Goal: Task Accomplishment & Management: Complete application form

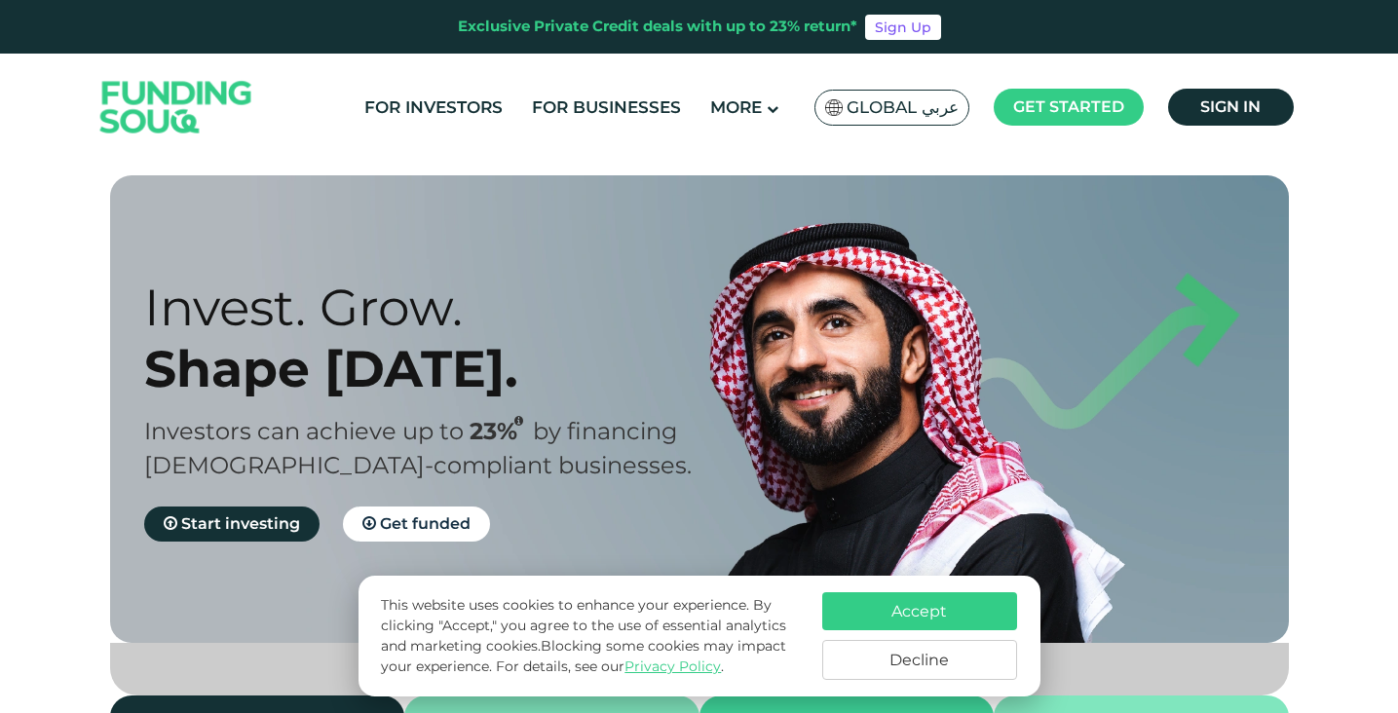
click at [948, 615] on button "Accept" at bounding box center [919, 611] width 195 height 38
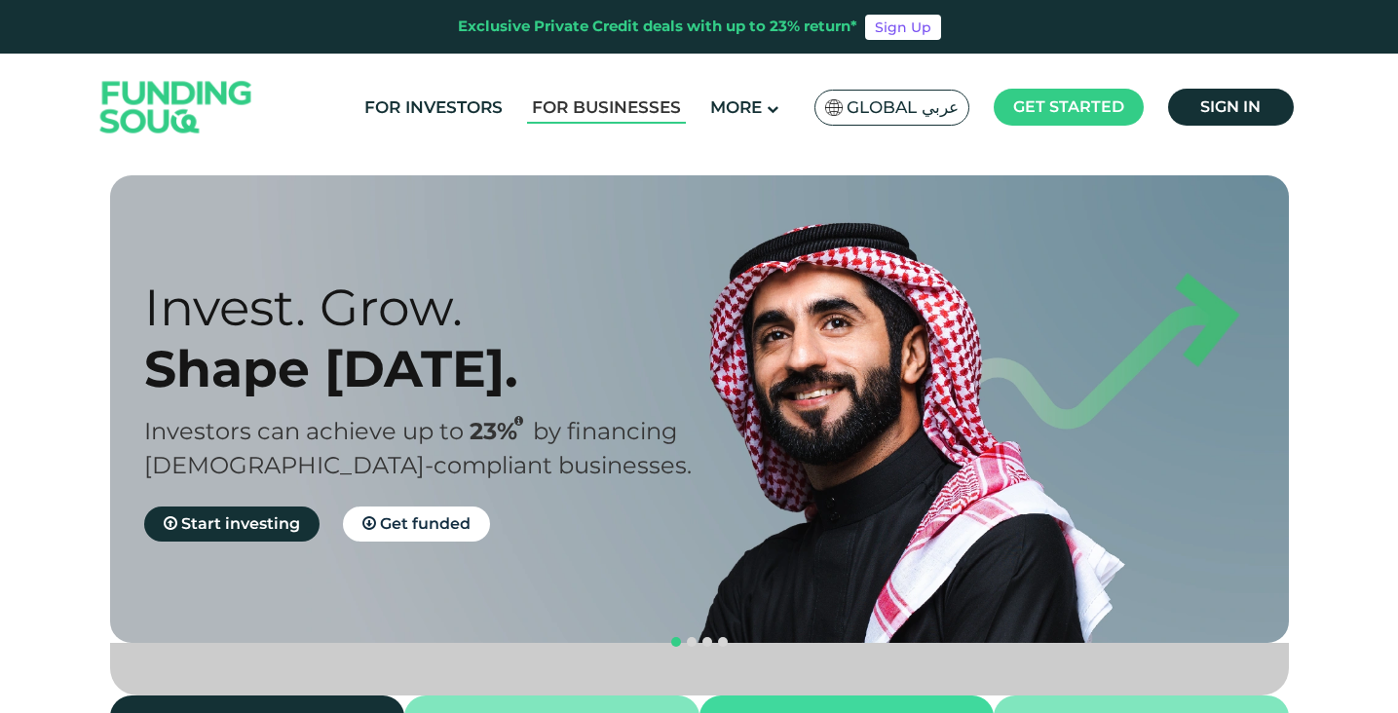
type tc-range-slider "4"
click at [632, 106] on link "For Businesses" at bounding box center [606, 108] width 159 height 32
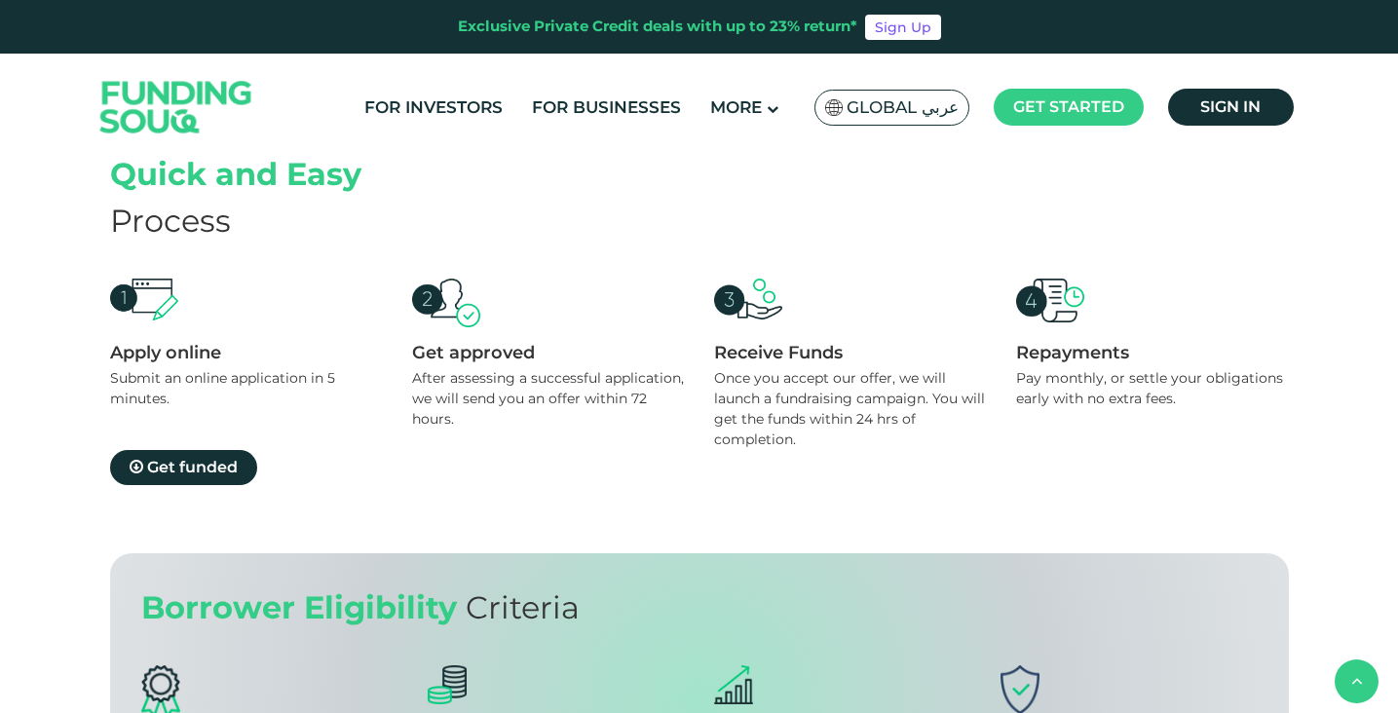
scroll to position [1580, 0]
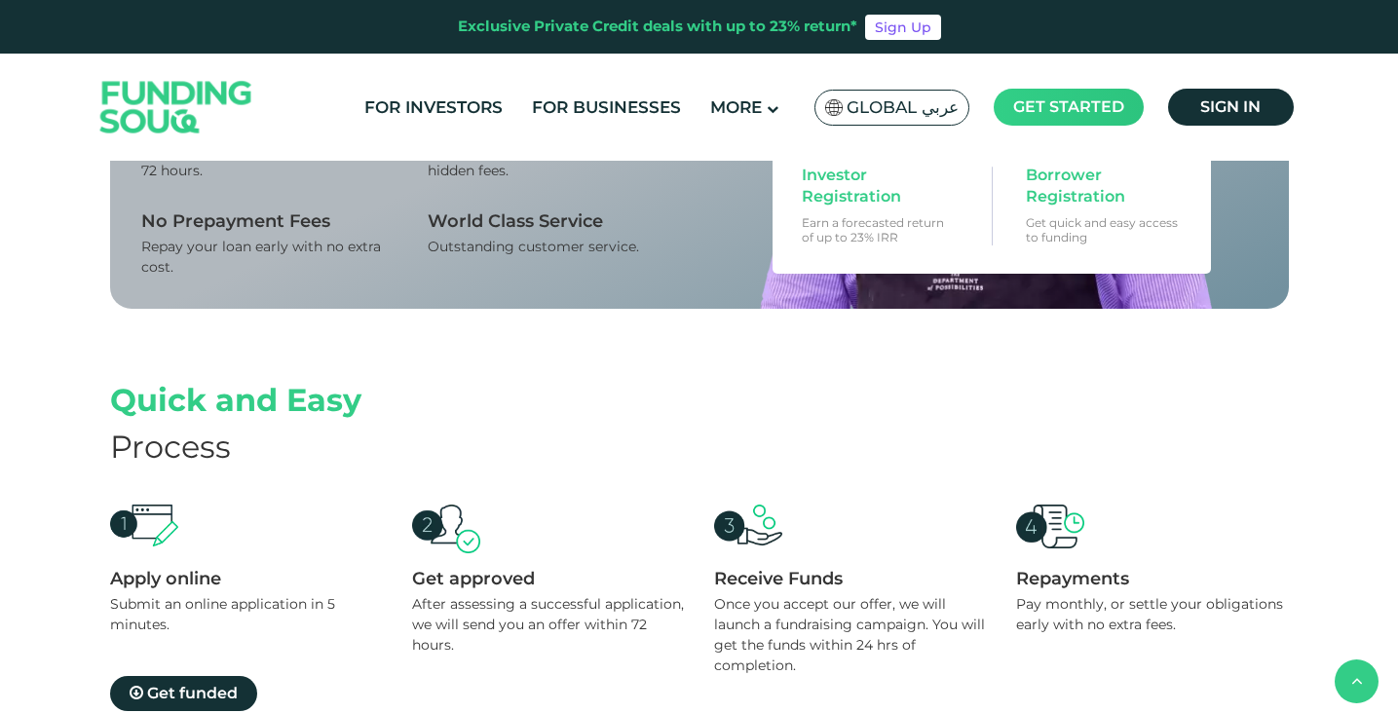
click at [1091, 105] on span "Get started" at bounding box center [1068, 106] width 111 height 19
click at [1061, 199] on span "Borrower Registration" at bounding box center [1101, 186] width 150 height 43
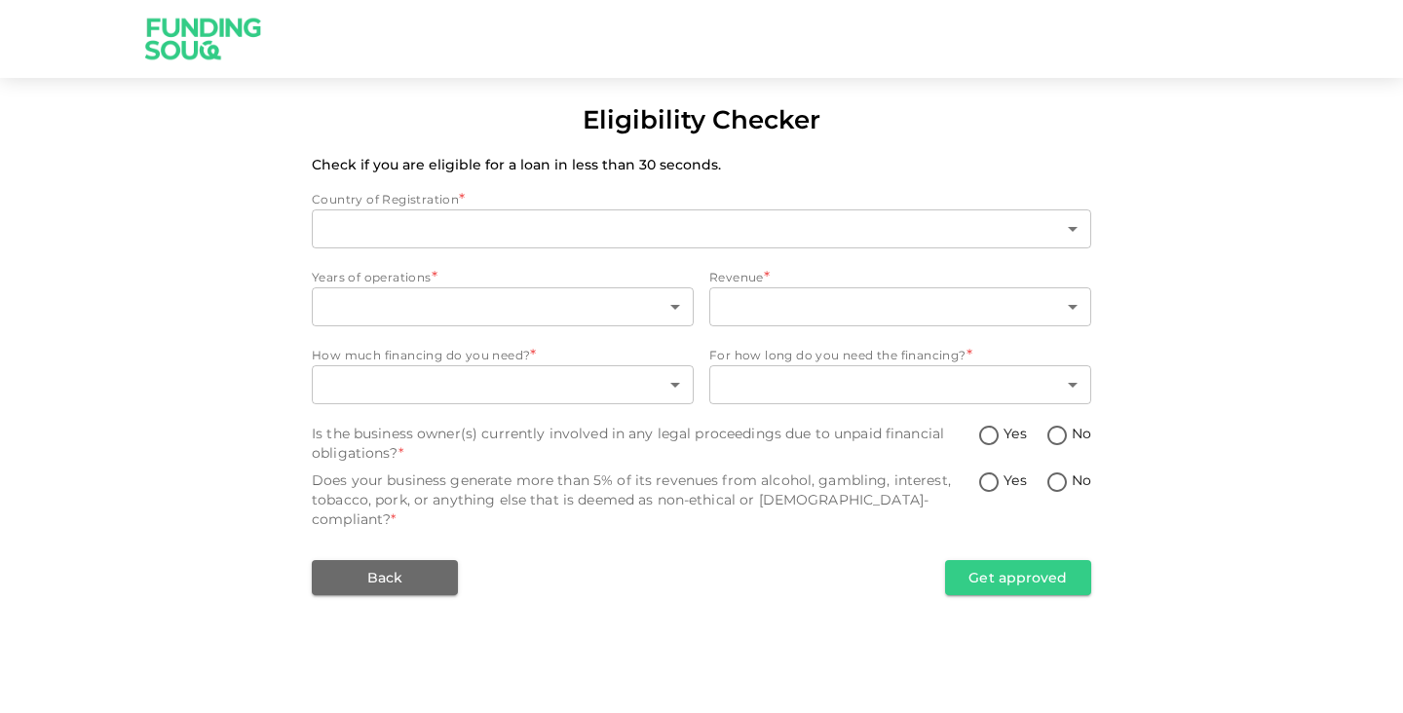
type input "1"
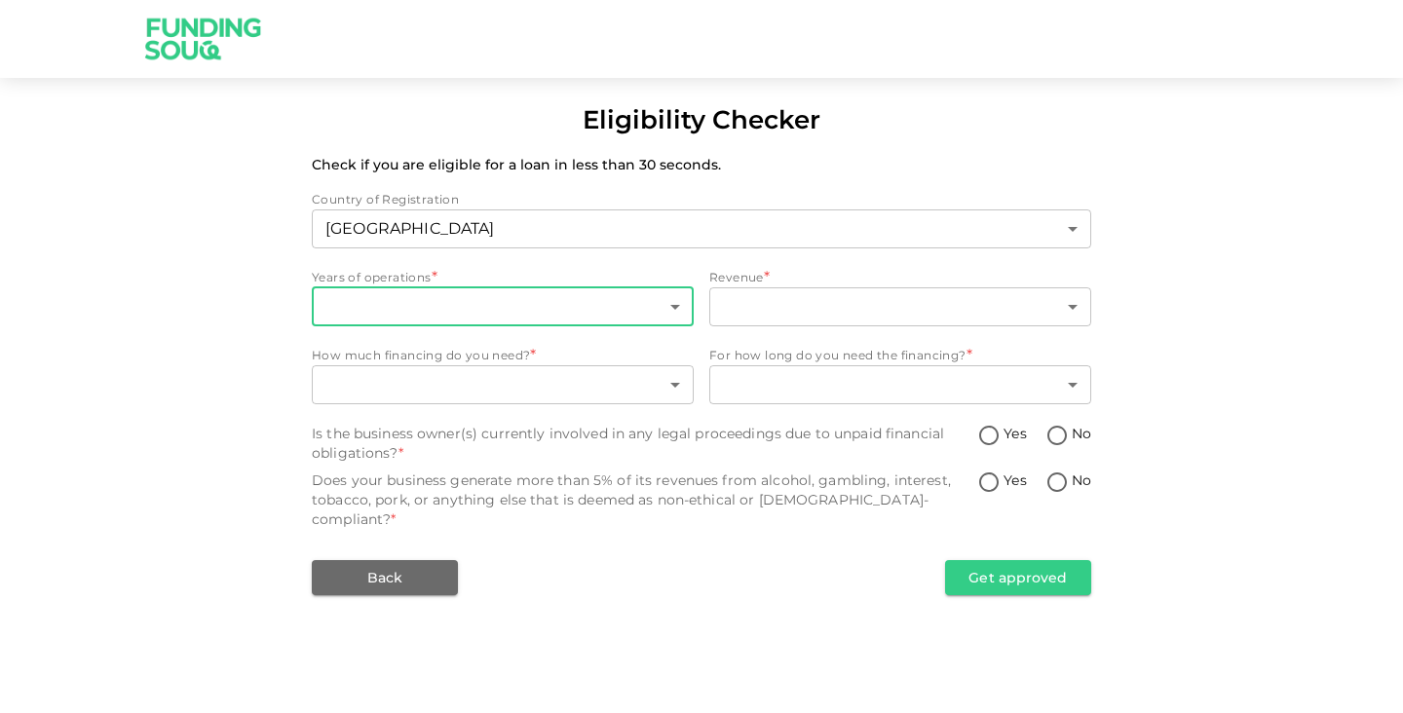
click at [623, 314] on body "Eligibility Checker Check if you are eligible for a loan in less than 30 second…" at bounding box center [701, 356] width 1403 height 713
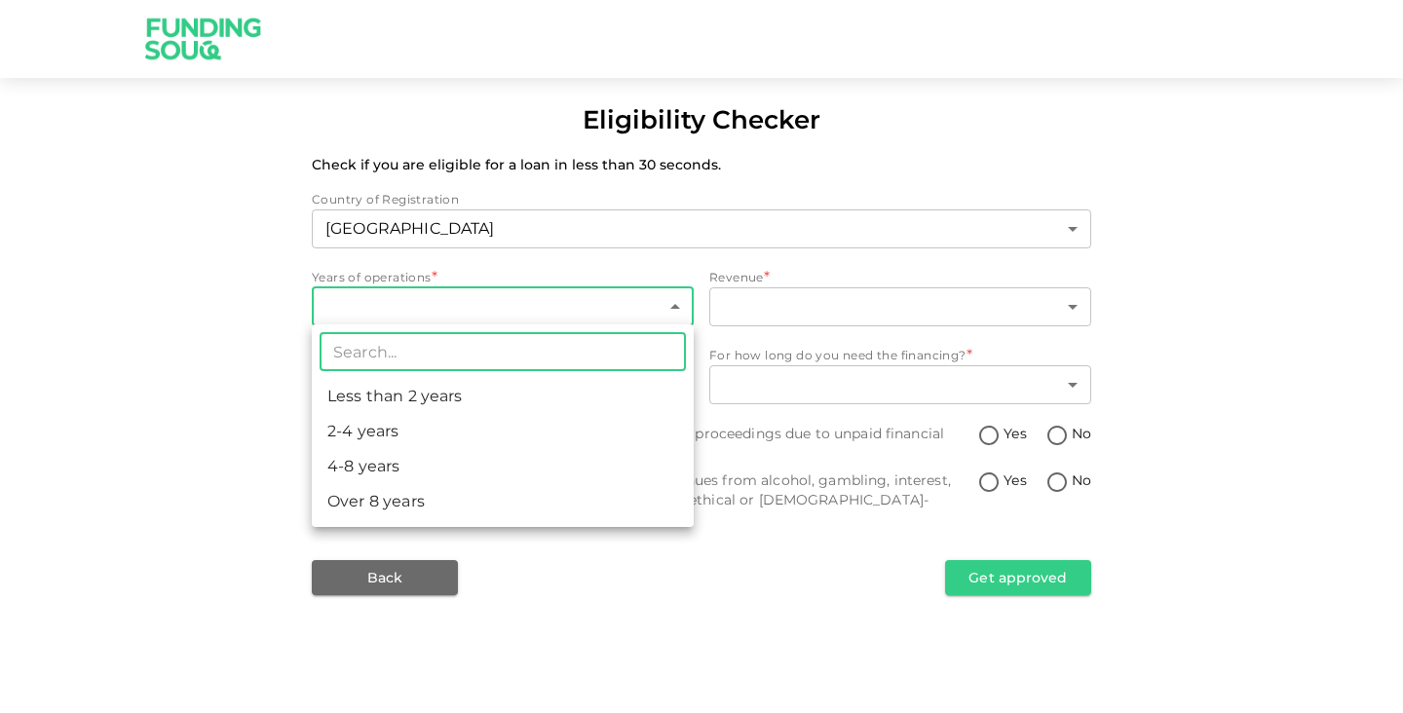
click at [421, 467] on li "4-8 years" at bounding box center [503, 466] width 382 height 35
type input "3"
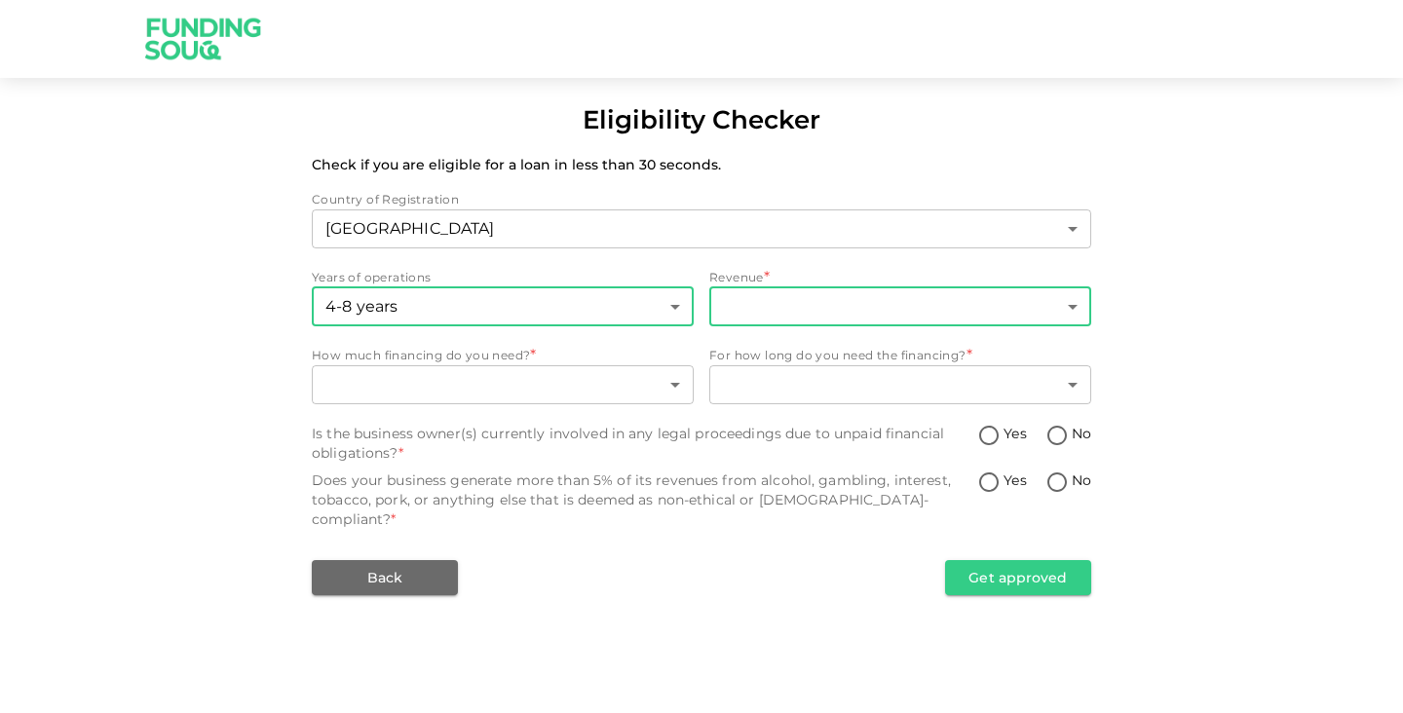
click at [774, 309] on body "Eligibility Checker Check if you are eligible for a loan in less than 30 second…" at bounding box center [701, 356] width 1403 height 713
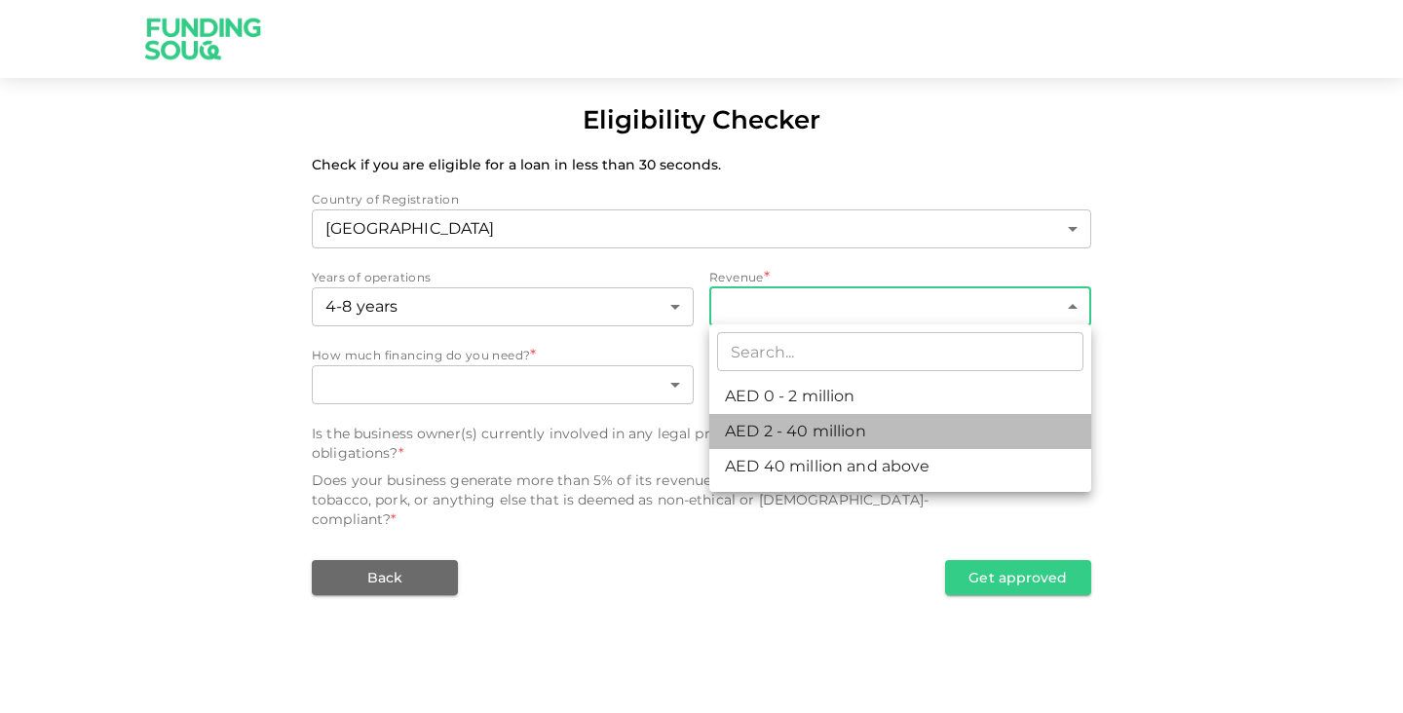
click at [809, 437] on li "AED 2 - 40 million" at bounding box center [900, 431] width 382 height 35
type input "2"
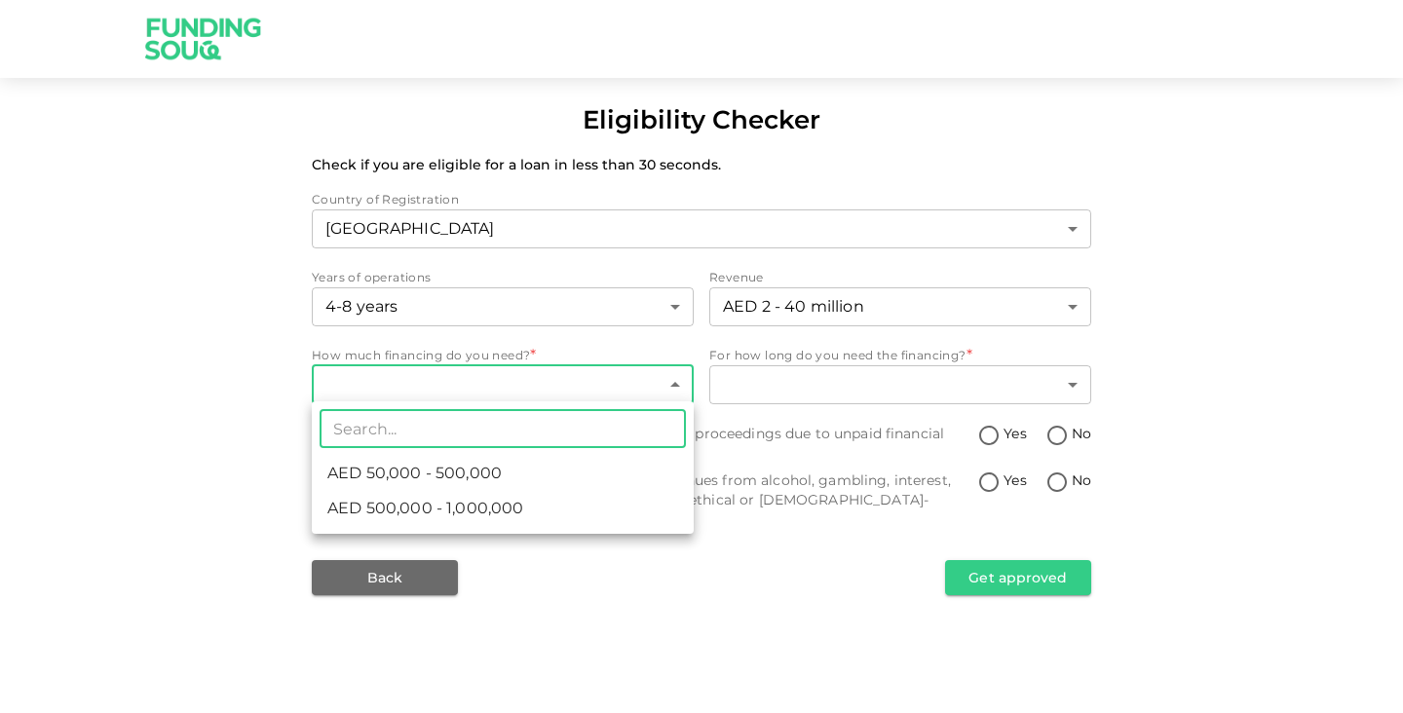
click at [638, 389] on body "Eligibility Checker Check if you are eligible for a loan in less than 30 second…" at bounding box center [701, 356] width 1403 height 713
click at [490, 513] on span "AED 500,000 - 1,000,000" at bounding box center [425, 508] width 196 height 23
type input "2"
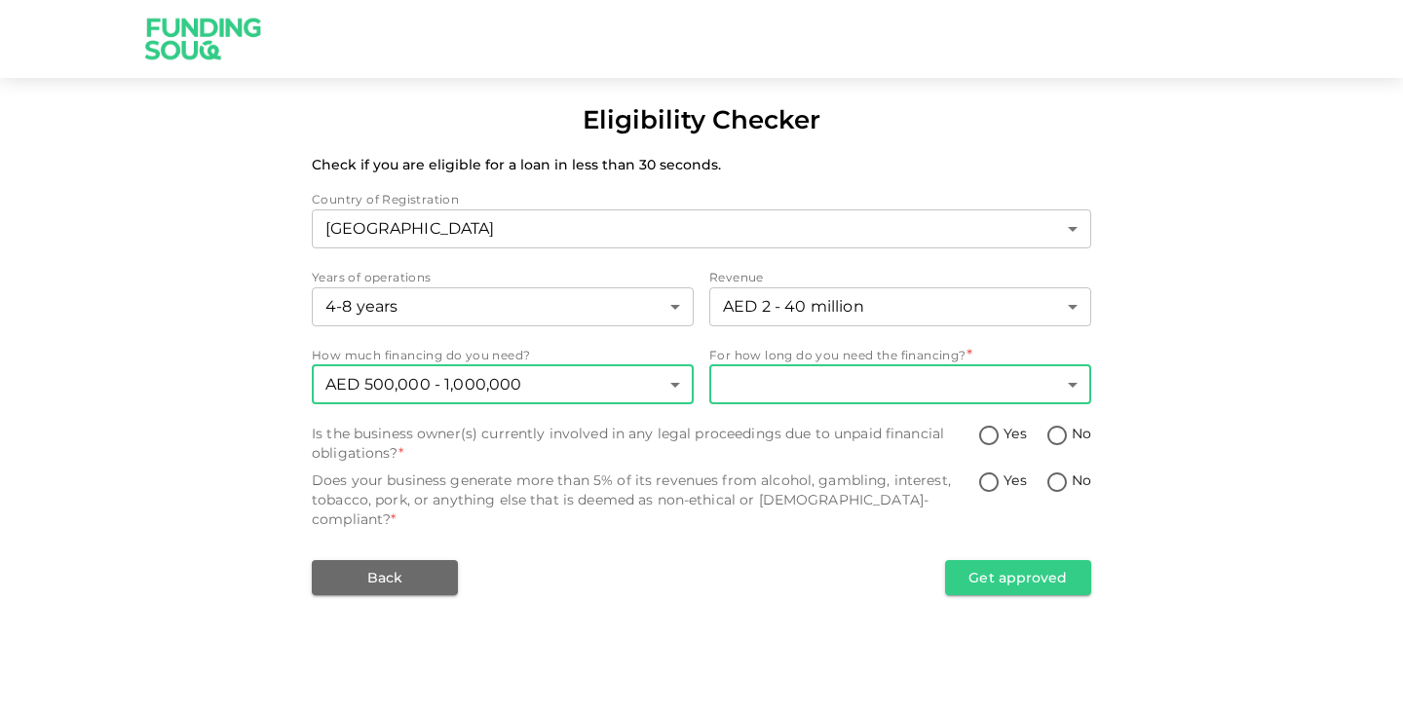
click at [798, 372] on body "Eligibility Checker Check if you are eligible for a loan in less than 30 second…" at bounding box center [701, 356] width 1403 height 713
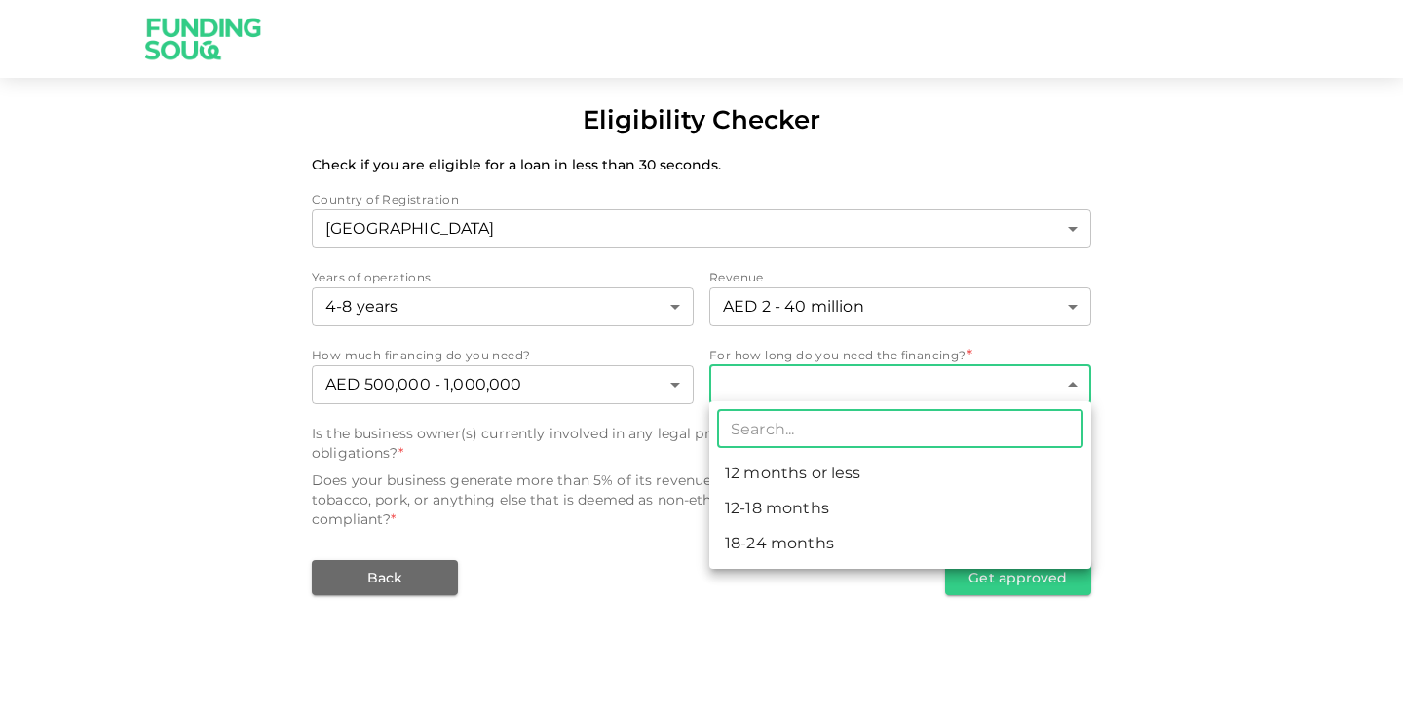
click at [763, 479] on li "12 months or less" at bounding box center [900, 473] width 382 height 35
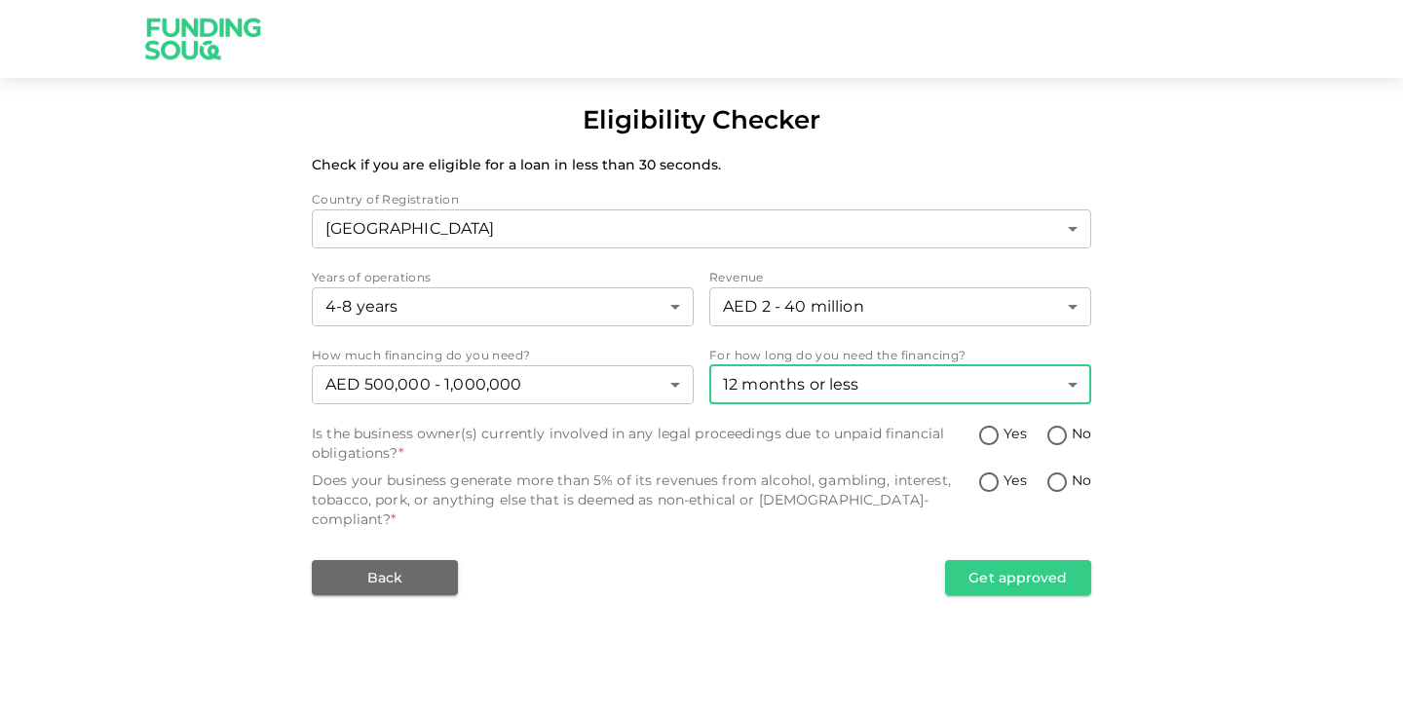
type input "1"
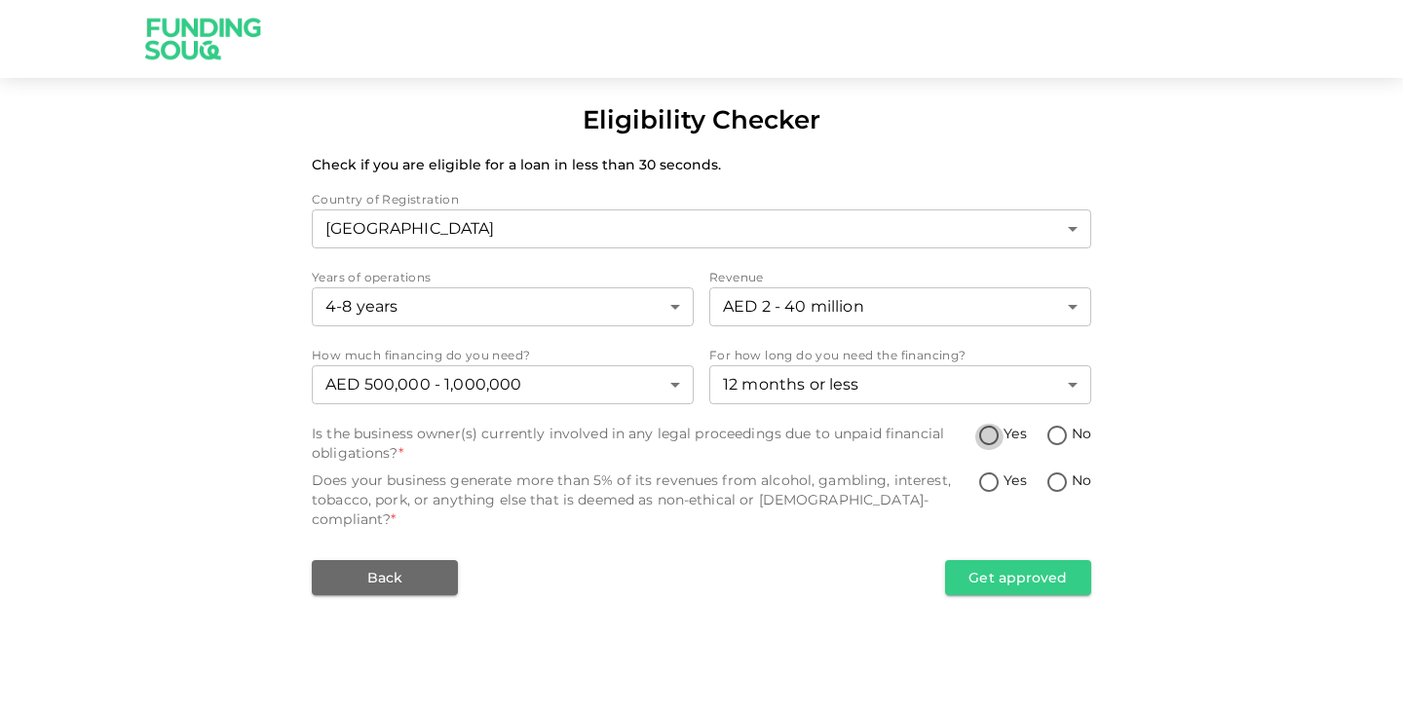
click at [992, 435] on input "Yes" at bounding box center [988, 437] width 29 height 26
radio input "true"
click at [1059, 482] on input "No" at bounding box center [1057, 484] width 29 height 26
radio input "true"
click at [1058, 560] on button "Get approved" at bounding box center [1018, 577] width 146 height 35
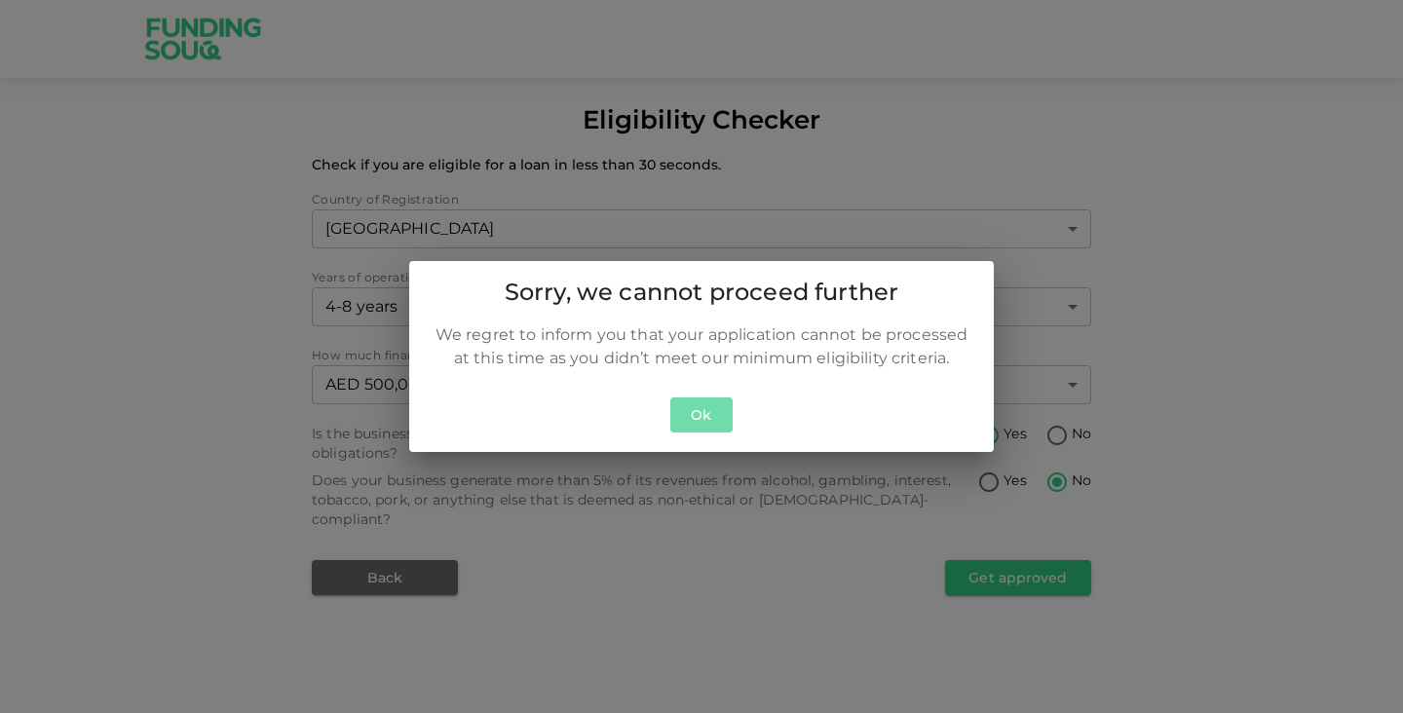
click at [703, 415] on button "Ok" at bounding box center [701, 416] width 62 height 36
